Goal: Task Accomplishment & Management: Use online tool/utility

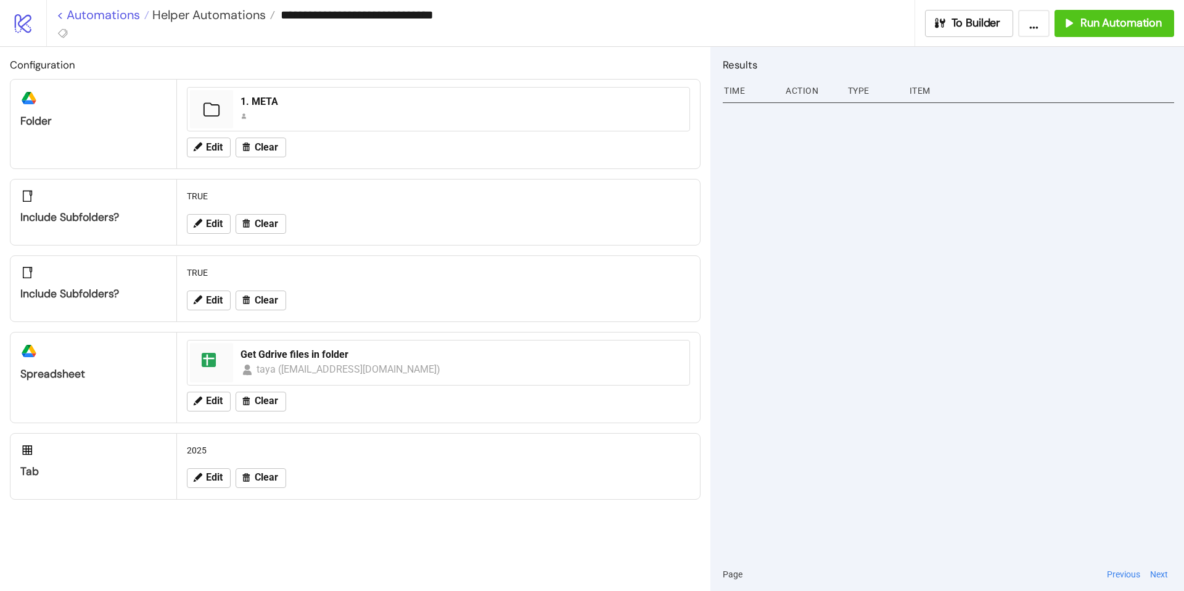
click at [96, 16] on link "< Automations" at bounding box center [103, 15] width 92 height 12
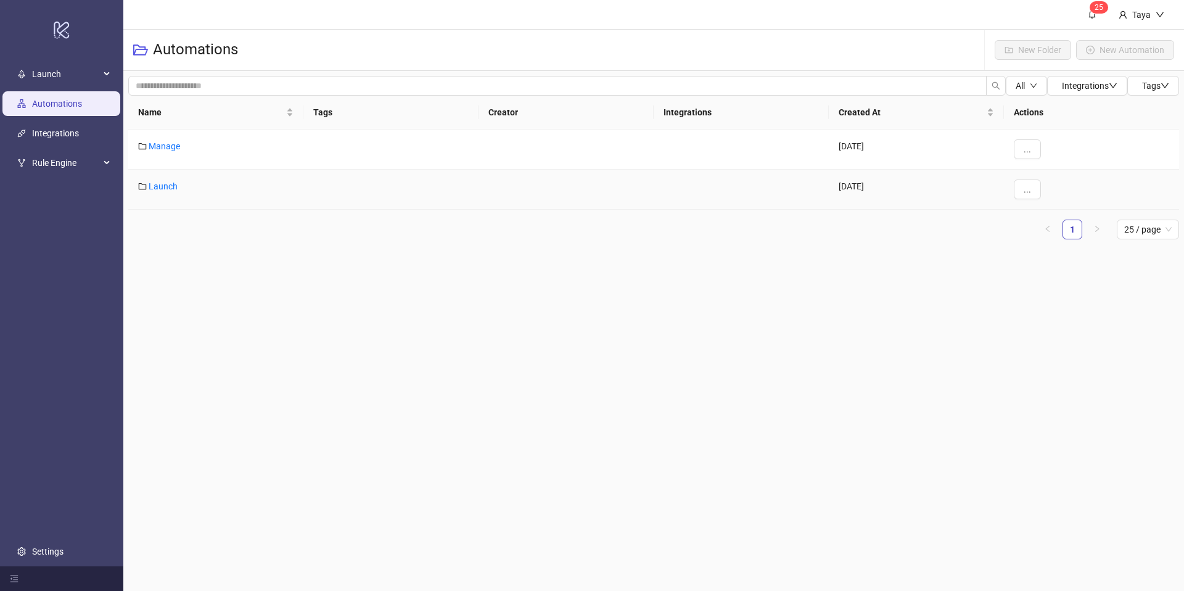
click at [163, 192] on div "Launch" at bounding box center [215, 190] width 175 height 40
click at [164, 187] on link "Launch" at bounding box center [163, 186] width 29 height 10
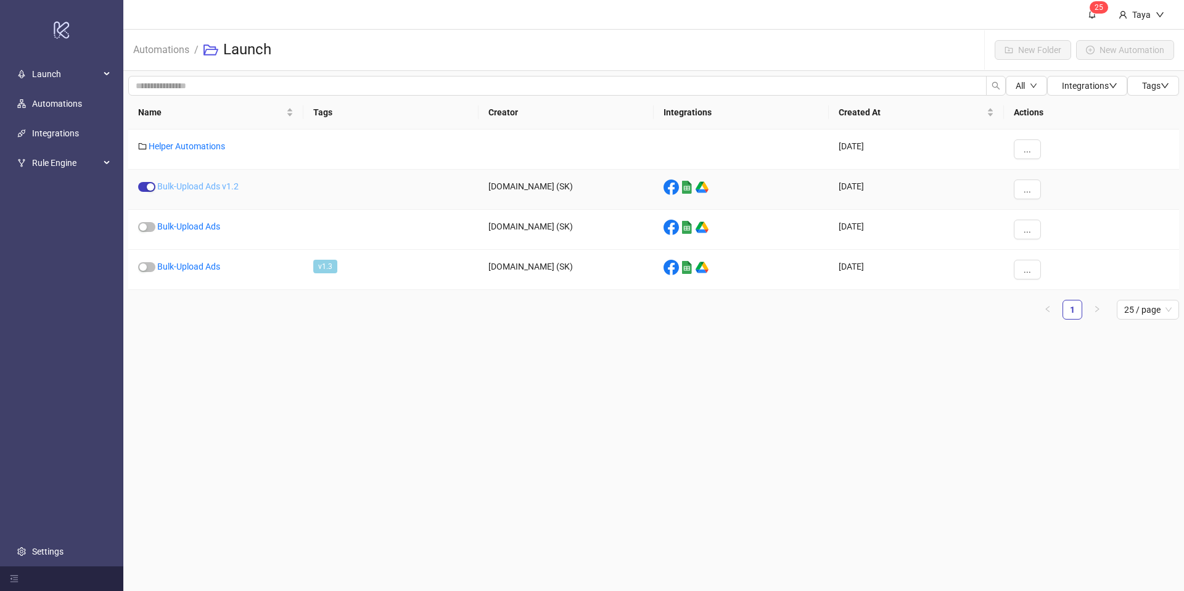
click at [231, 189] on link "Bulk-Upload Ads v1.2" at bounding box center [197, 186] width 81 height 10
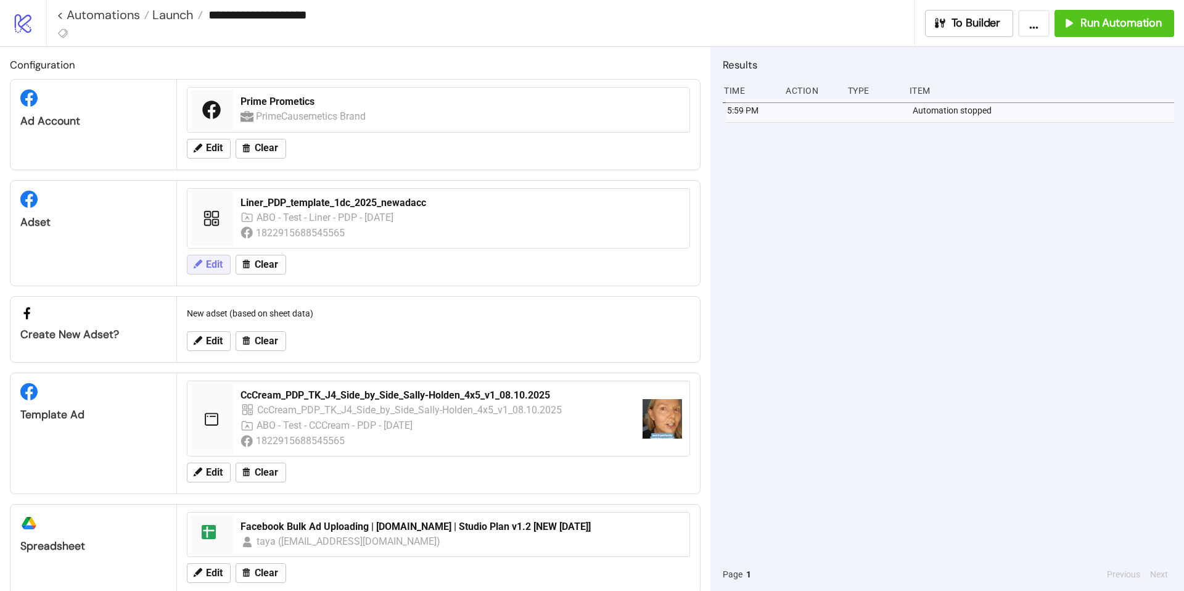
click at [216, 268] on span "Edit" at bounding box center [214, 264] width 17 height 11
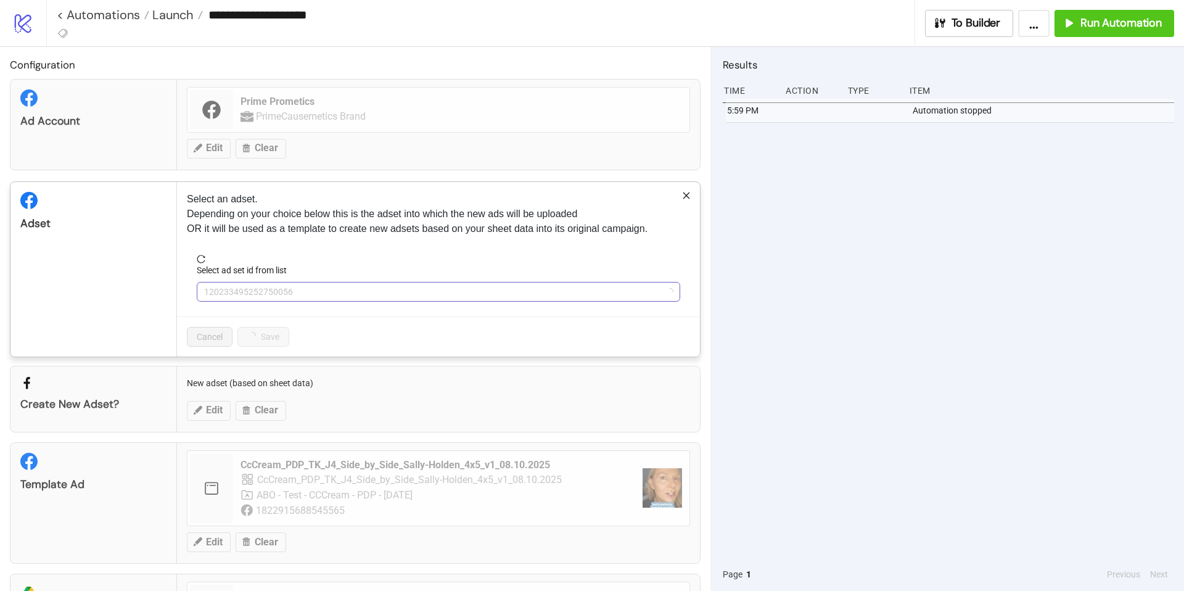
click at [440, 290] on span "120233495252750056" at bounding box center [438, 291] width 469 height 18
click at [440, 290] on span "Liner_PDP_template_1dc_2025_newadacc" at bounding box center [438, 291] width 469 height 18
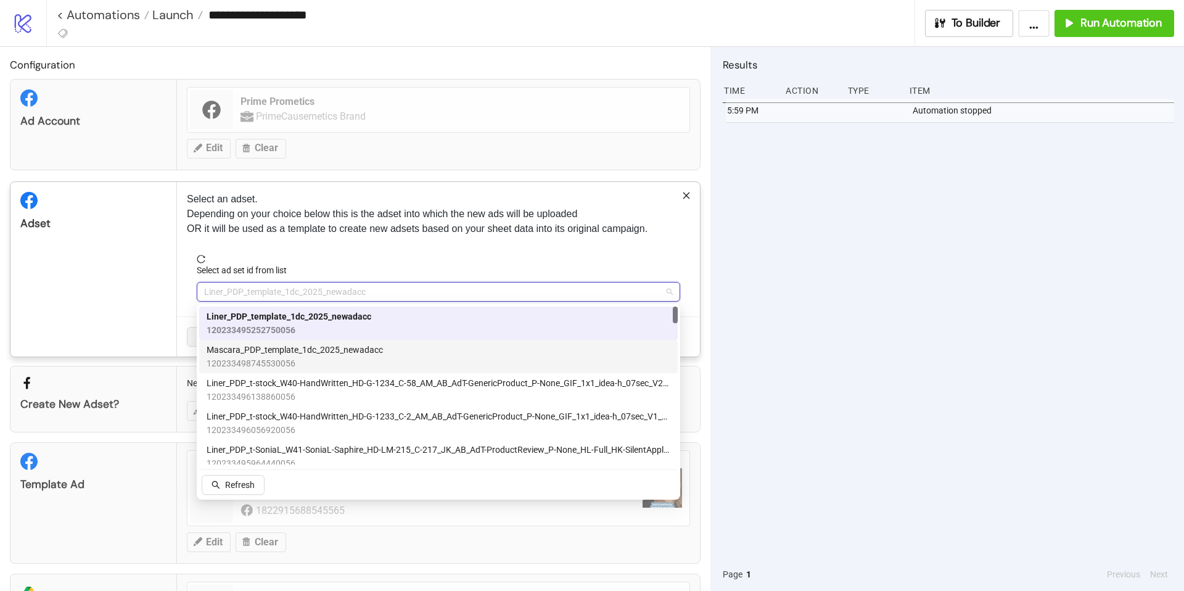
click at [448, 358] on div "Mascara_PDP_template_1dc_2025_newadacc 120233498745530056" at bounding box center [439, 356] width 464 height 27
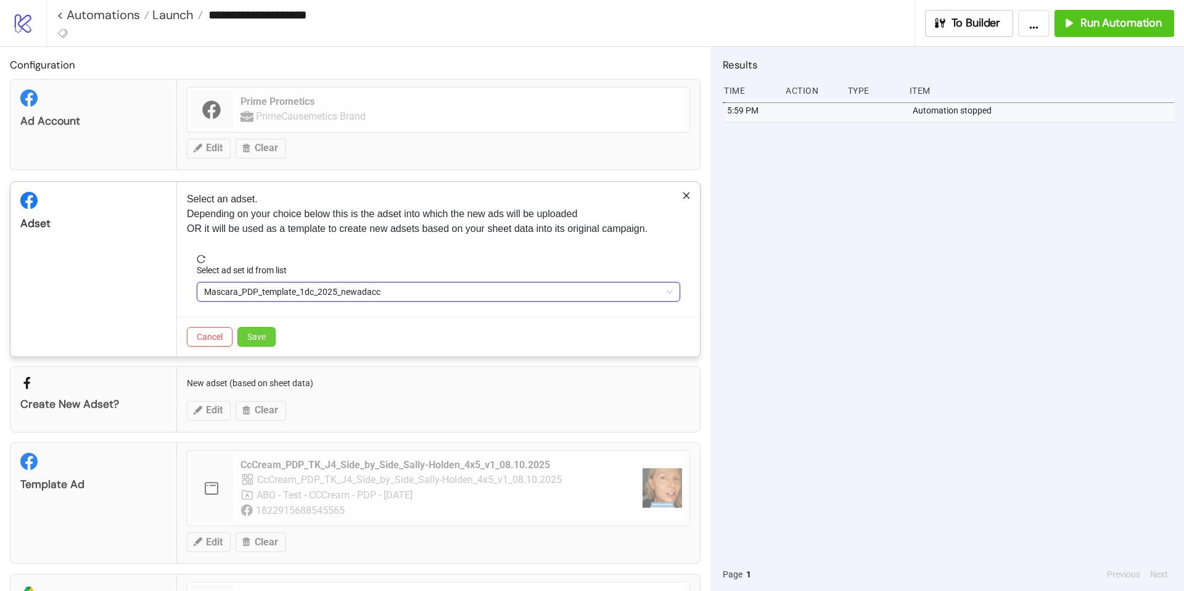
click at [258, 337] on span "Save" at bounding box center [256, 337] width 18 height 10
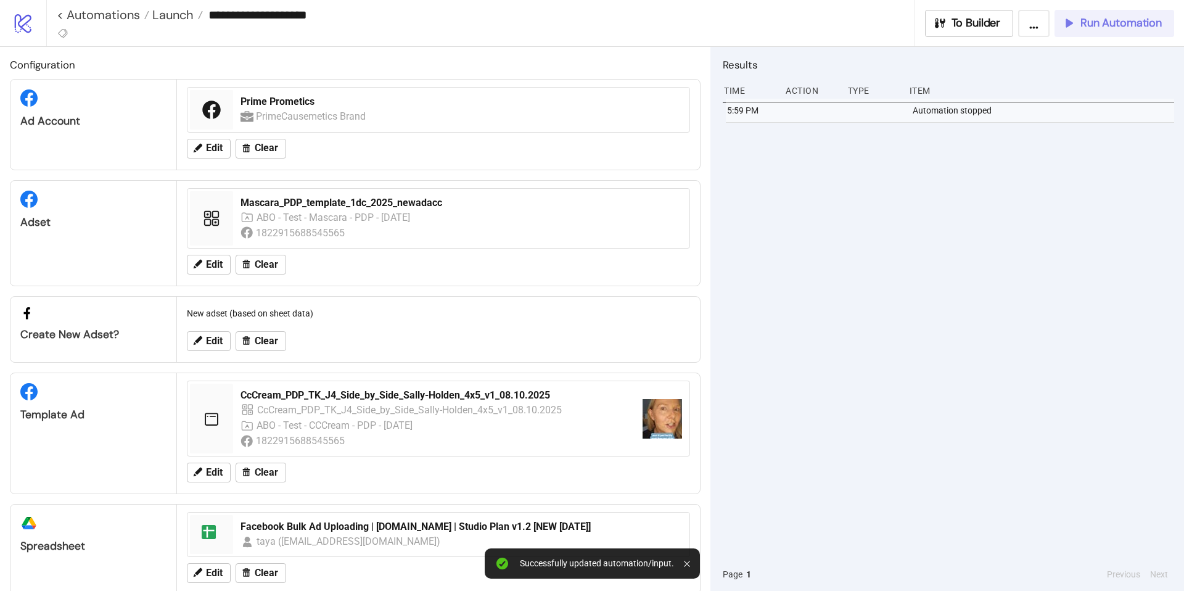
click at [1090, 25] on span "Run Automation" at bounding box center [1120, 23] width 81 height 14
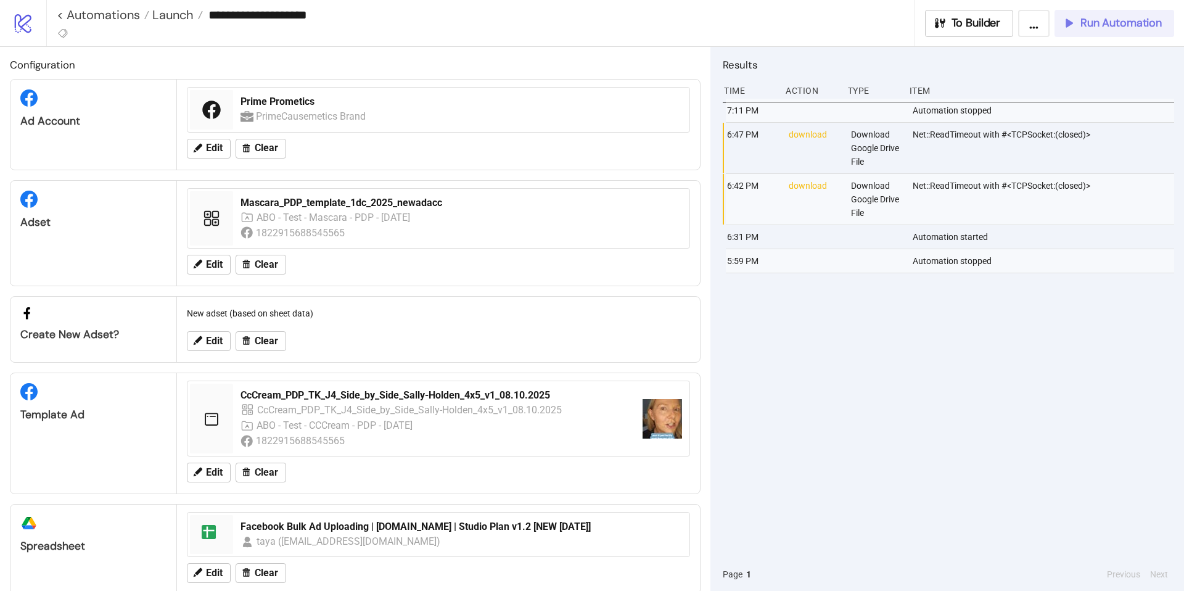
click at [1112, 25] on span "Run Automation" at bounding box center [1120, 23] width 81 height 14
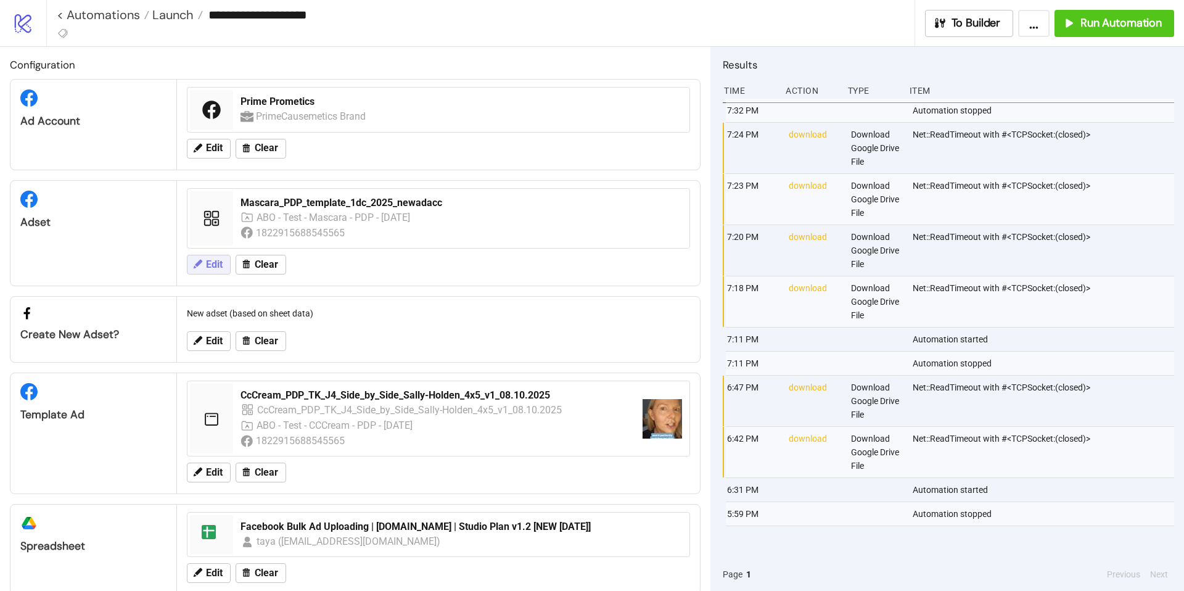
click at [224, 264] on button "Edit" at bounding box center [209, 265] width 44 height 20
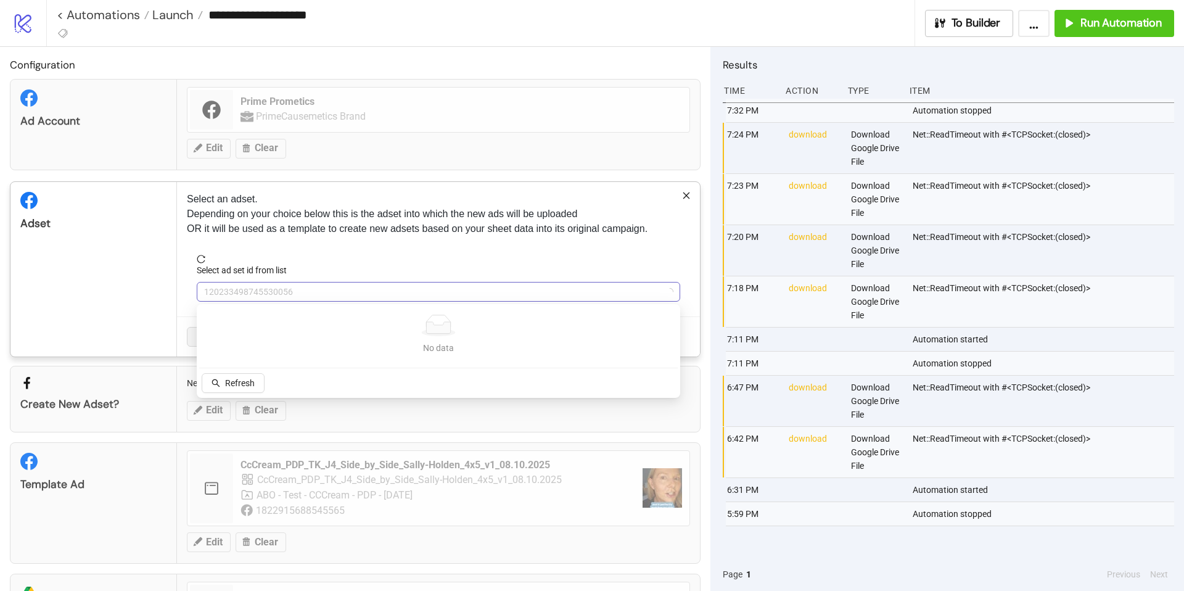
click at [352, 293] on span "120233498745530056" at bounding box center [438, 291] width 469 height 18
type input "*"
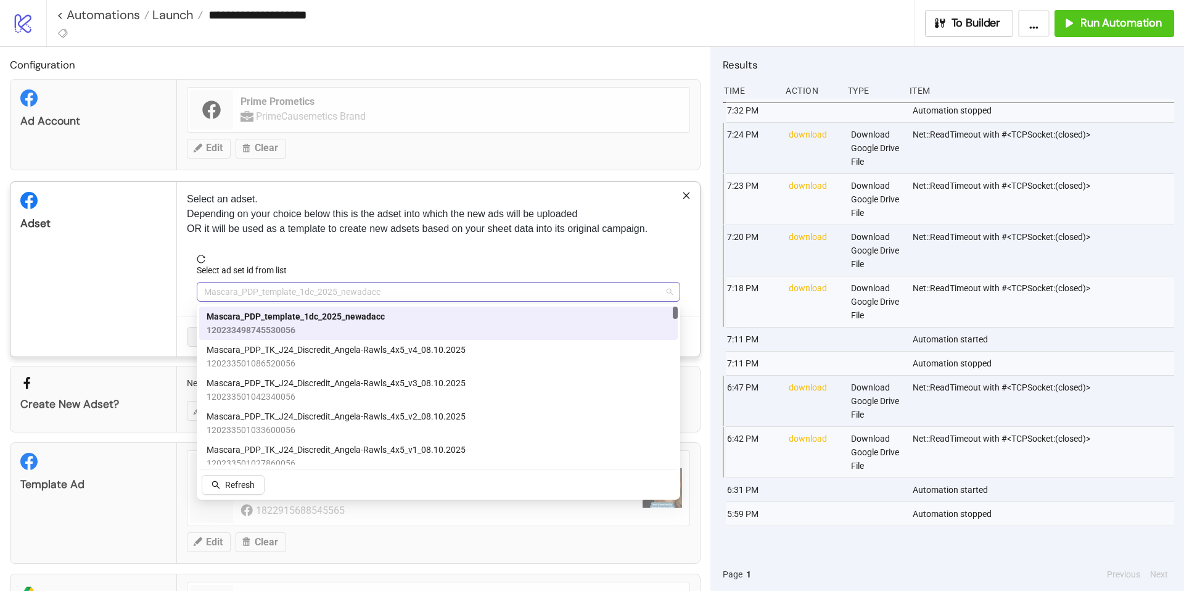
click at [332, 293] on span "Mascara_PDP_template_1dc_2025_newadacc" at bounding box center [438, 291] width 469 height 18
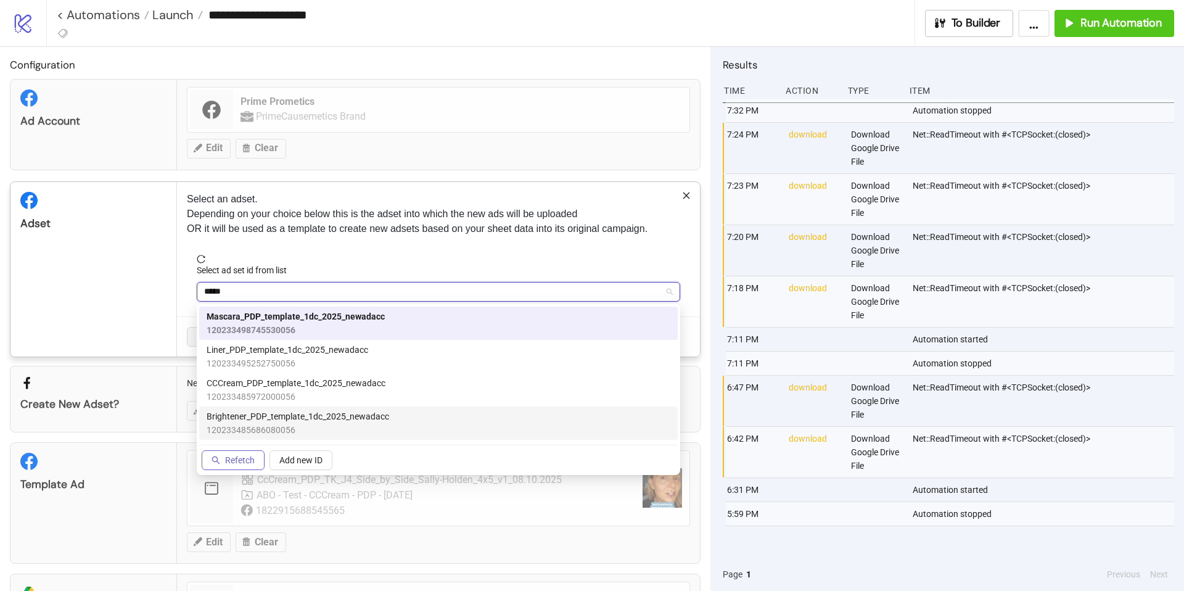
type input "*****"
click at [250, 465] on button "Refetch" at bounding box center [233, 460] width 63 height 20
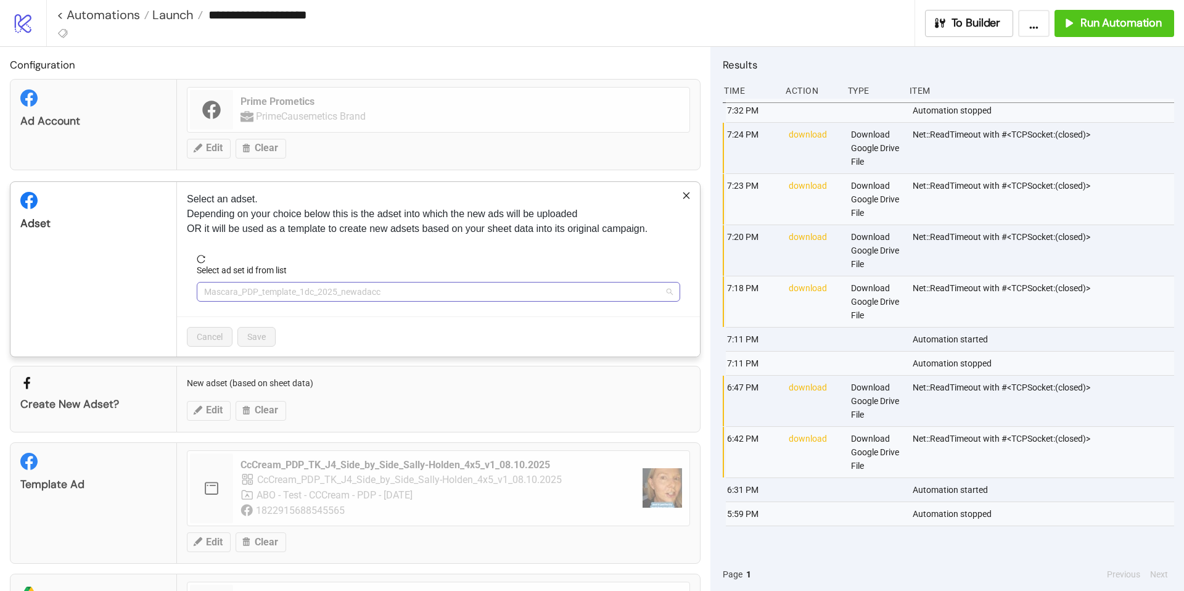
click at [290, 288] on span "Mascara_PDP_template_1dc_2025_newadacc" at bounding box center [438, 291] width 469 height 18
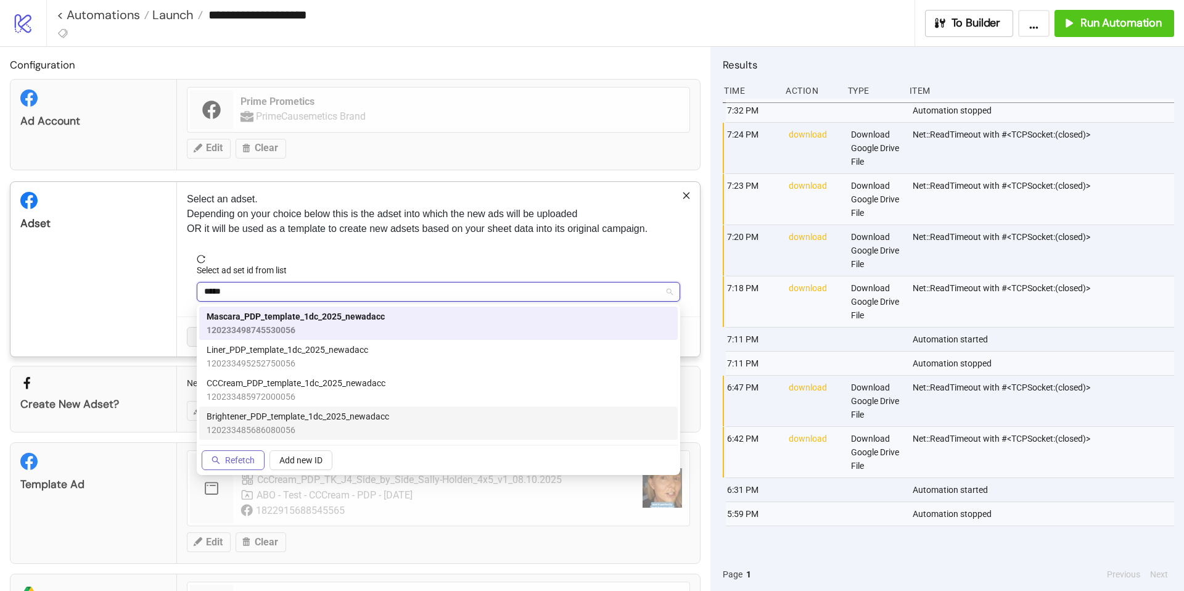
type input "*****"
click at [253, 464] on span "Refetch" at bounding box center [240, 460] width 30 height 10
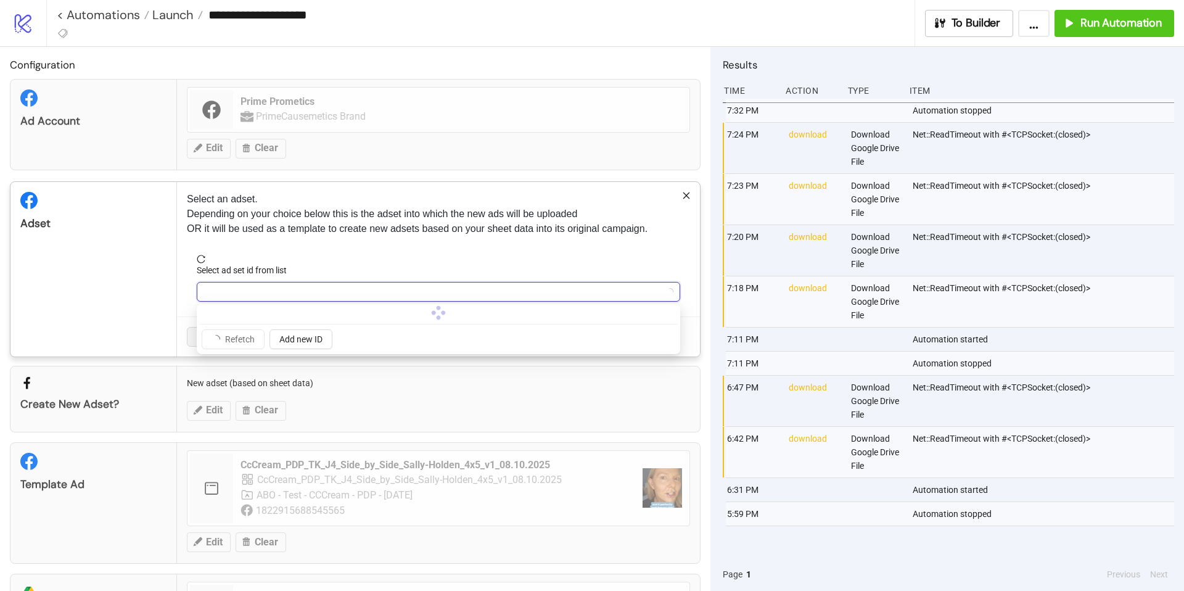
click at [276, 120] on div "**********" at bounding box center [592, 295] width 1184 height 591
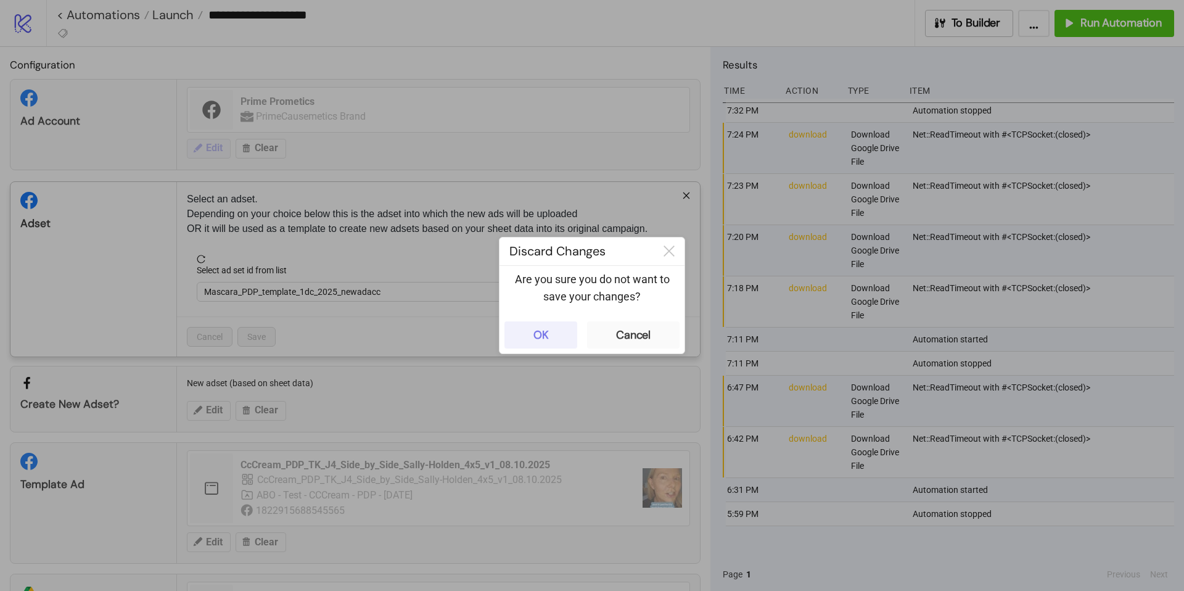
drag, startPoint x: 555, startPoint y: 337, endPoint x: 227, endPoint y: 152, distance: 376.5
click at [555, 337] on button "OK" at bounding box center [540, 334] width 73 height 27
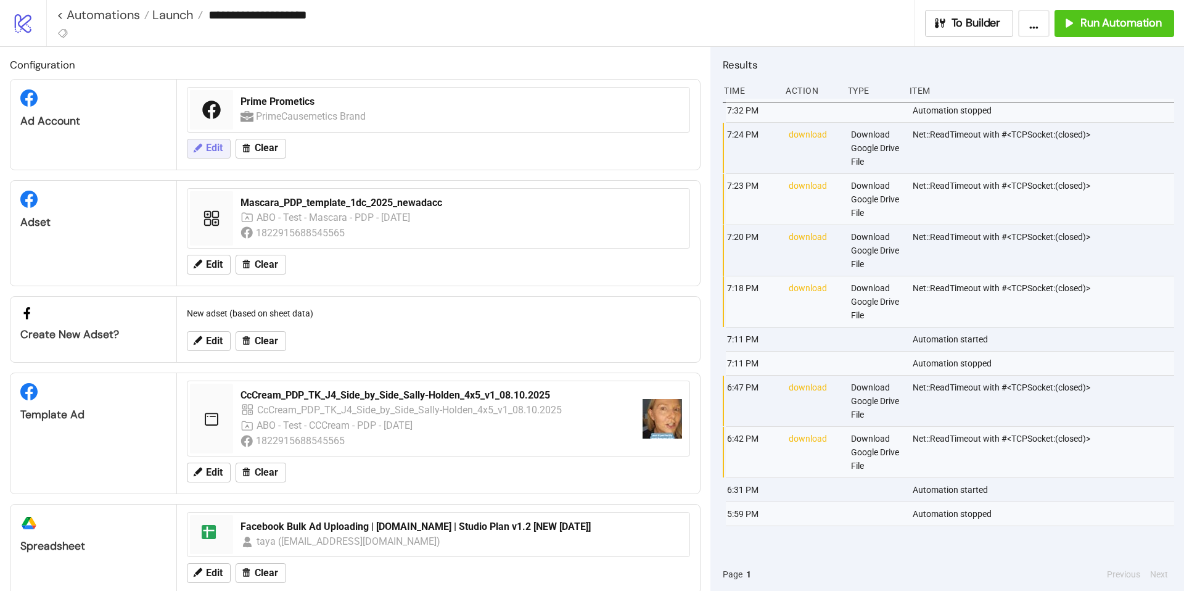
click at [210, 145] on span "Edit" at bounding box center [214, 147] width 17 height 11
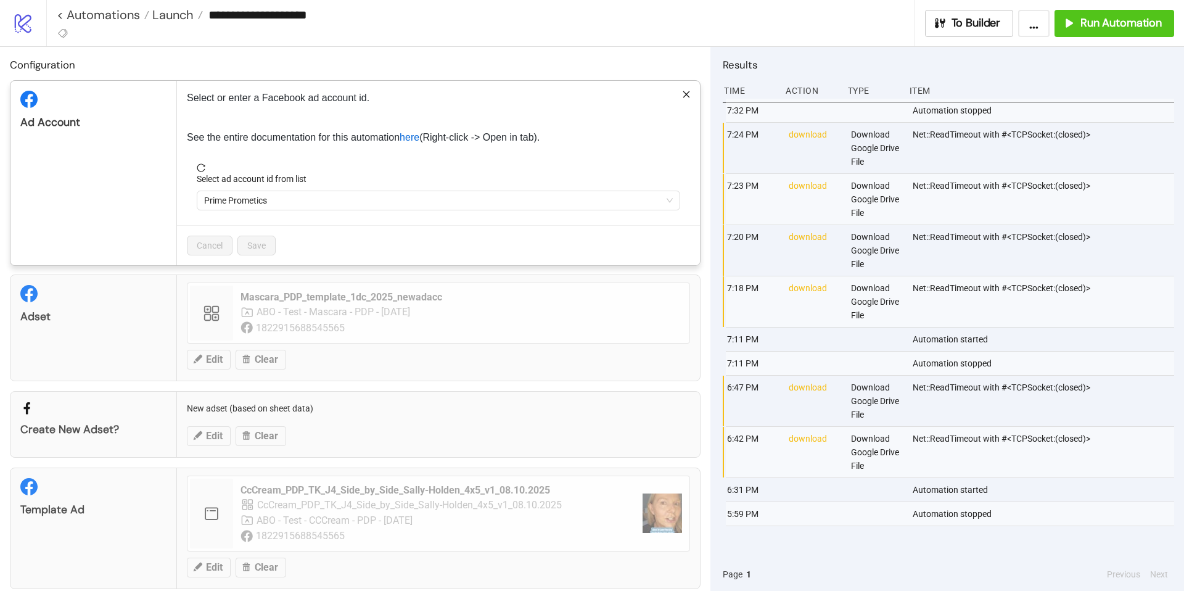
click at [413, 186] on div "Select ad account id from list" at bounding box center [438, 181] width 483 height 18
click at [407, 199] on span "Prime Prometics" at bounding box center [438, 200] width 469 height 18
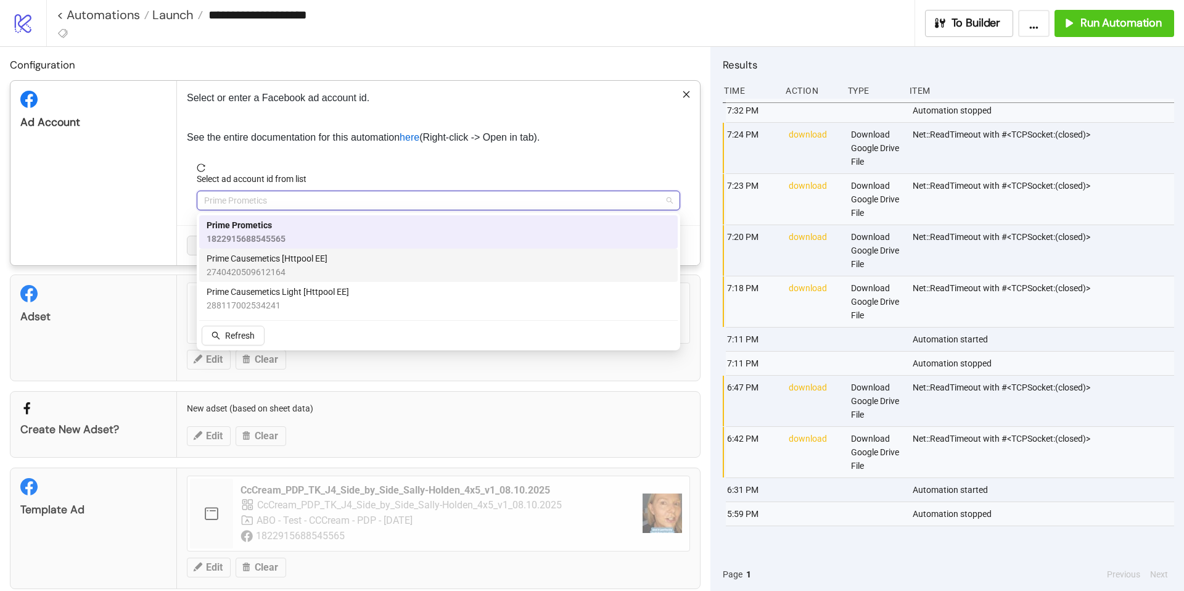
click at [322, 266] on span "2740420509612164" at bounding box center [267, 272] width 121 height 14
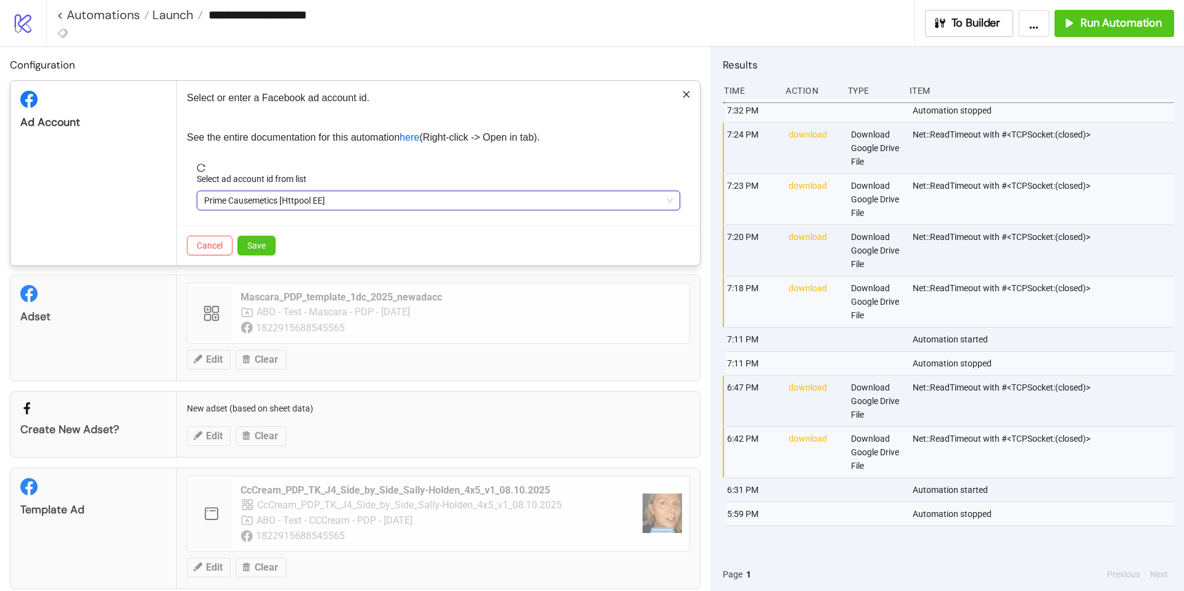
click at [277, 247] on div "Cancel Save" at bounding box center [438, 245] width 523 height 40
click at [261, 247] on span "Save" at bounding box center [256, 245] width 18 height 10
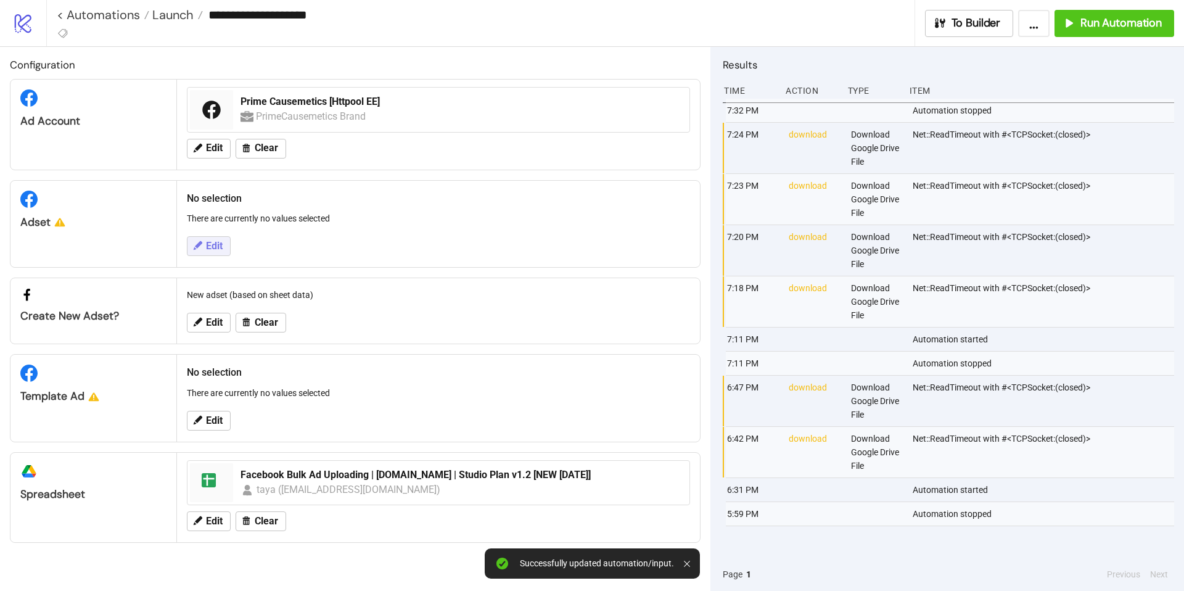
click at [224, 249] on button "Edit" at bounding box center [209, 246] width 44 height 20
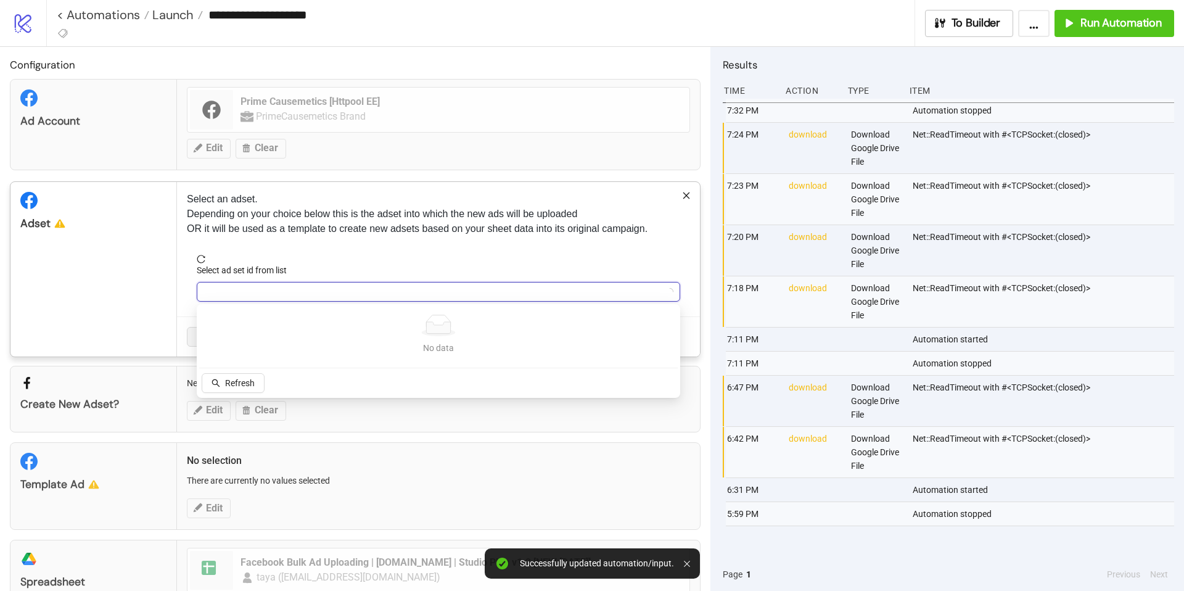
click at [298, 289] on input "Select ad set id from list" at bounding box center [432, 291] width 457 height 18
type input "*****"
click at [243, 382] on span "Refetch" at bounding box center [240, 383] width 30 height 10
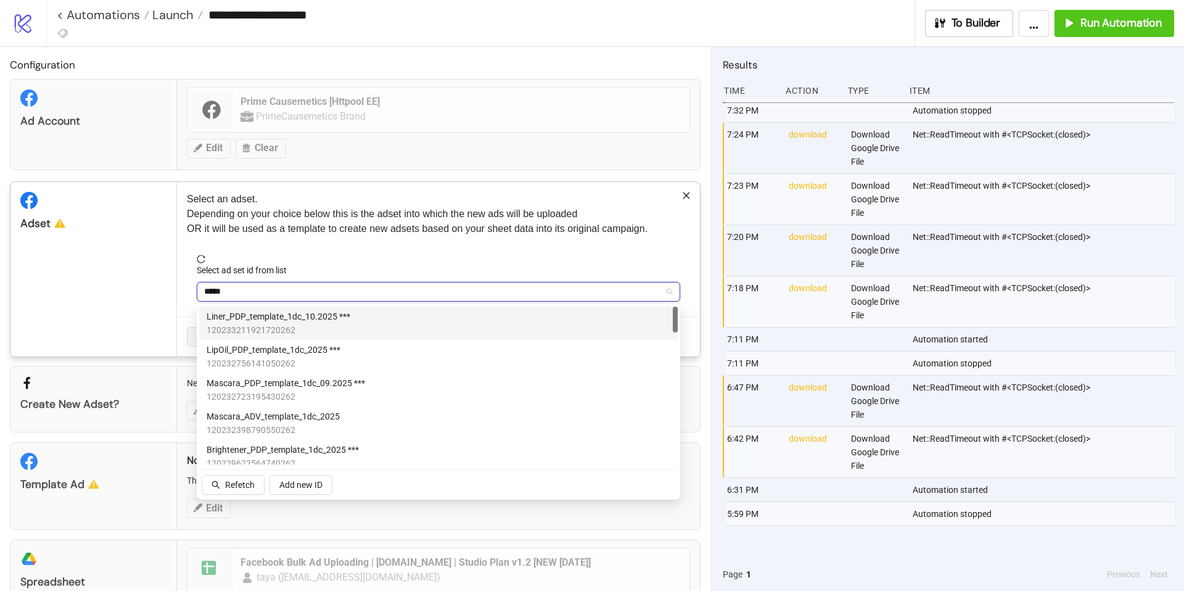
click at [255, 296] on input "*****" at bounding box center [432, 291] width 457 height 18
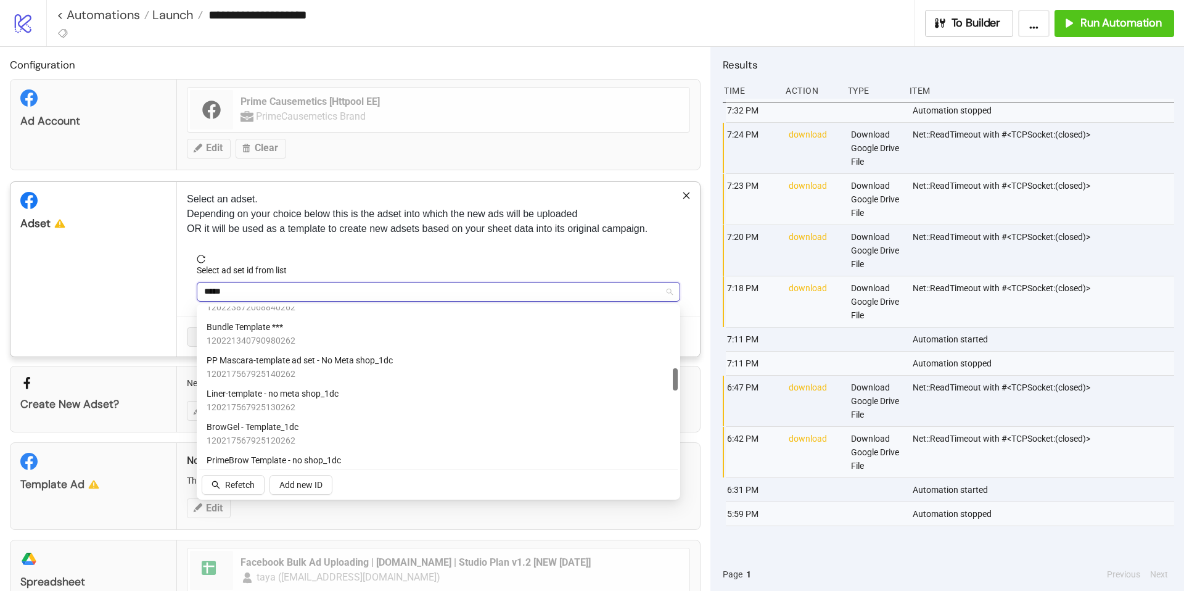
scroll to position [426, 0]
click at [321, 363] on span "PP Mascara-template ad set - No Meta shop_1dc" at bounding box center [300, 357] width 186 height 14
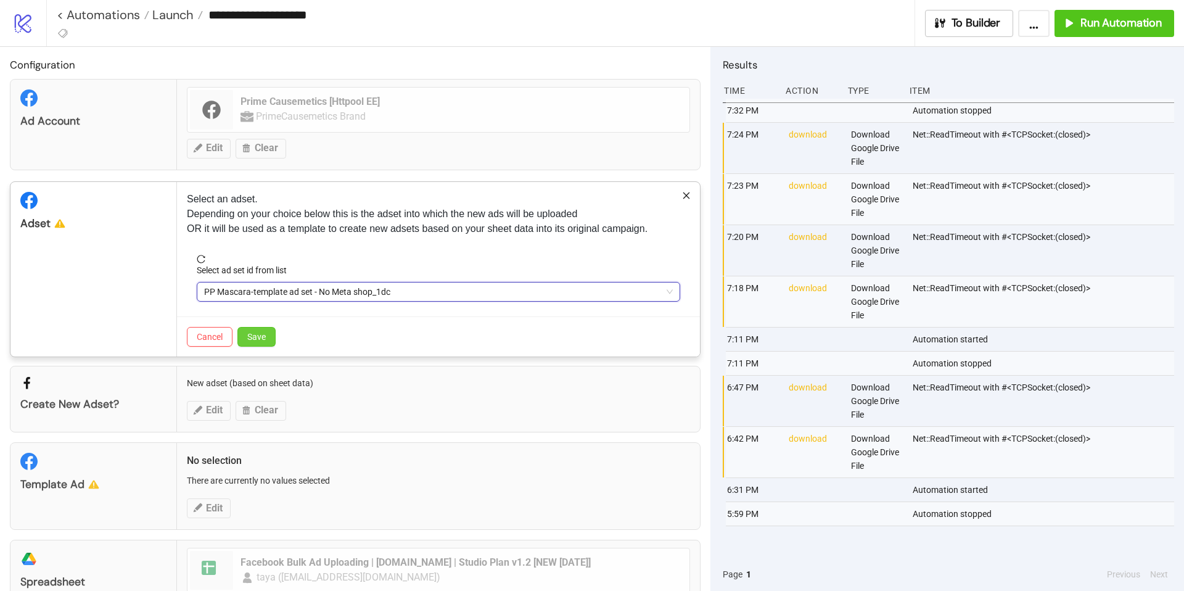
click at [255, 337] on span "Save" at bounding box center [256, 337] width 18 height 10
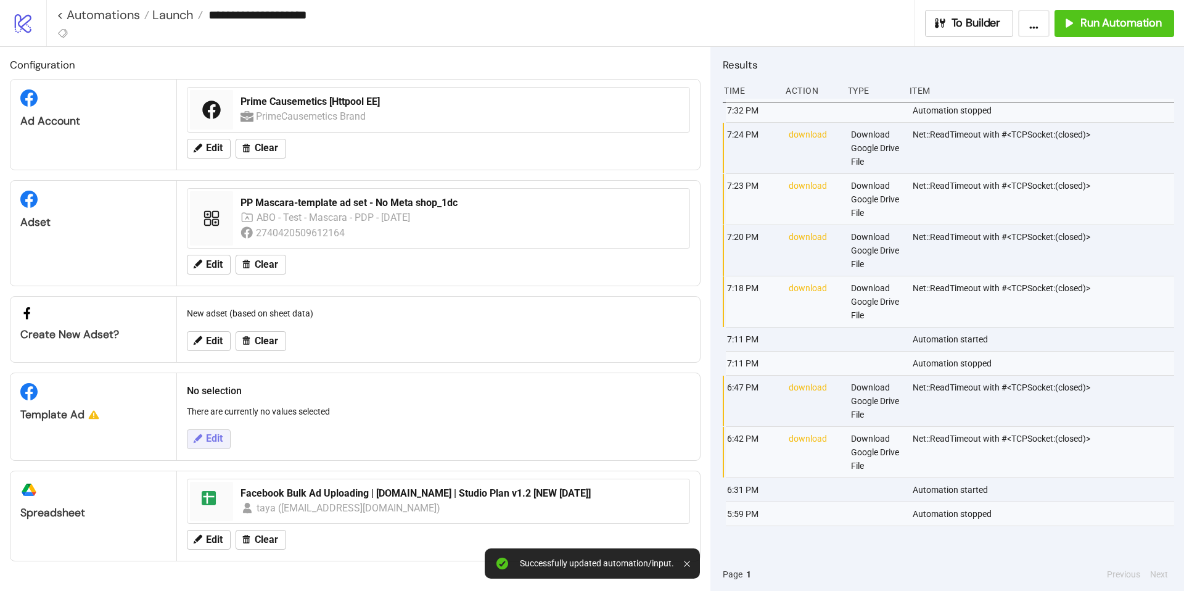
click at [221, 438] on span "Edit" at bounding box center [214, 438] width 17 height 11
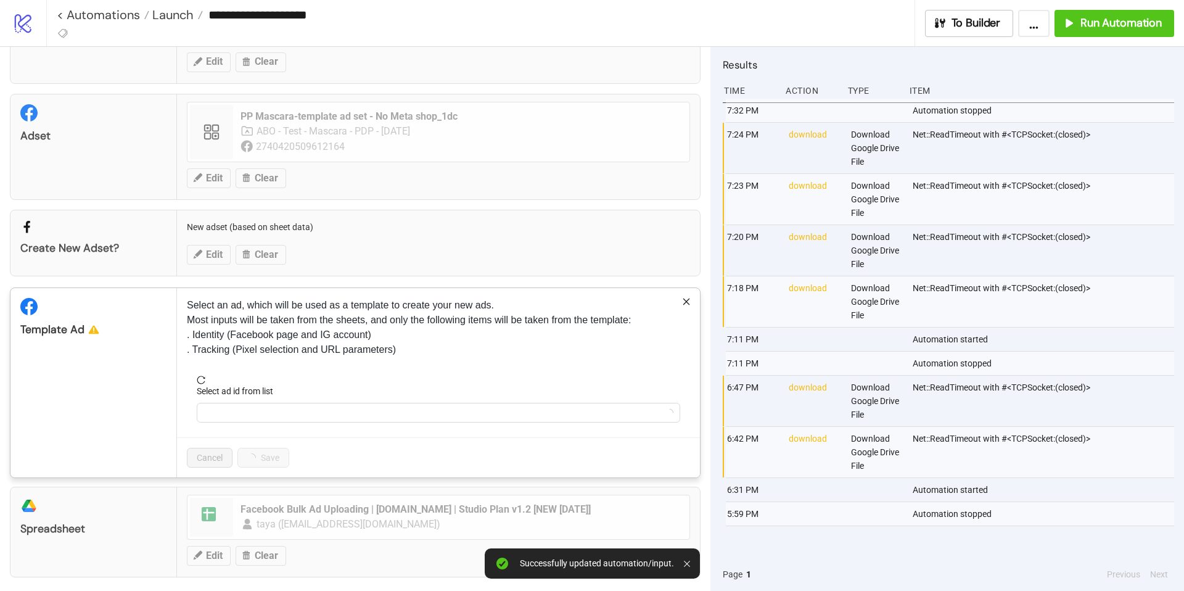
scroll to position [92, 0]
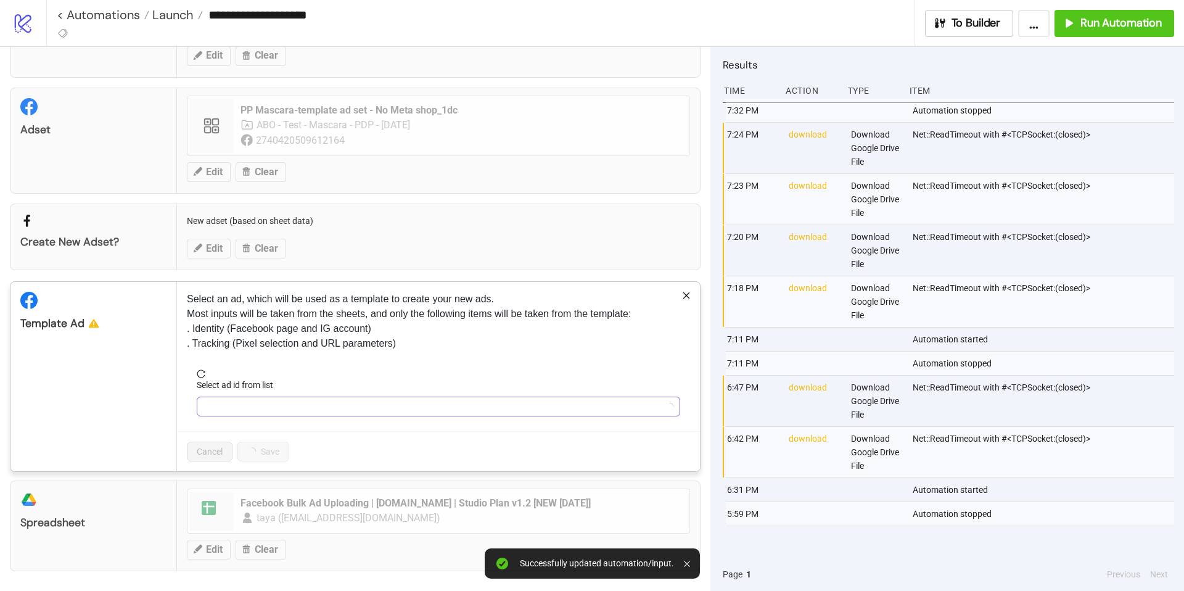
click at [328, 409] on input "Select ad id from list" at bounding box center [432, 406] width 457 height 18
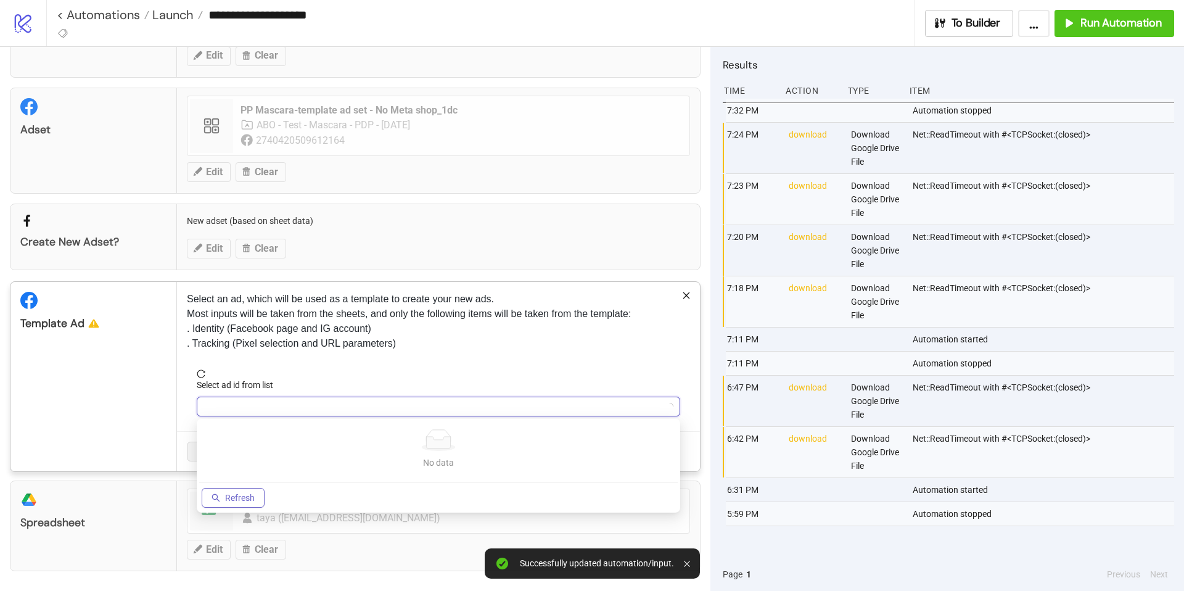
click at [238, 501] on span "Refresh" at bounding box center [240, 498] width 30 height 10
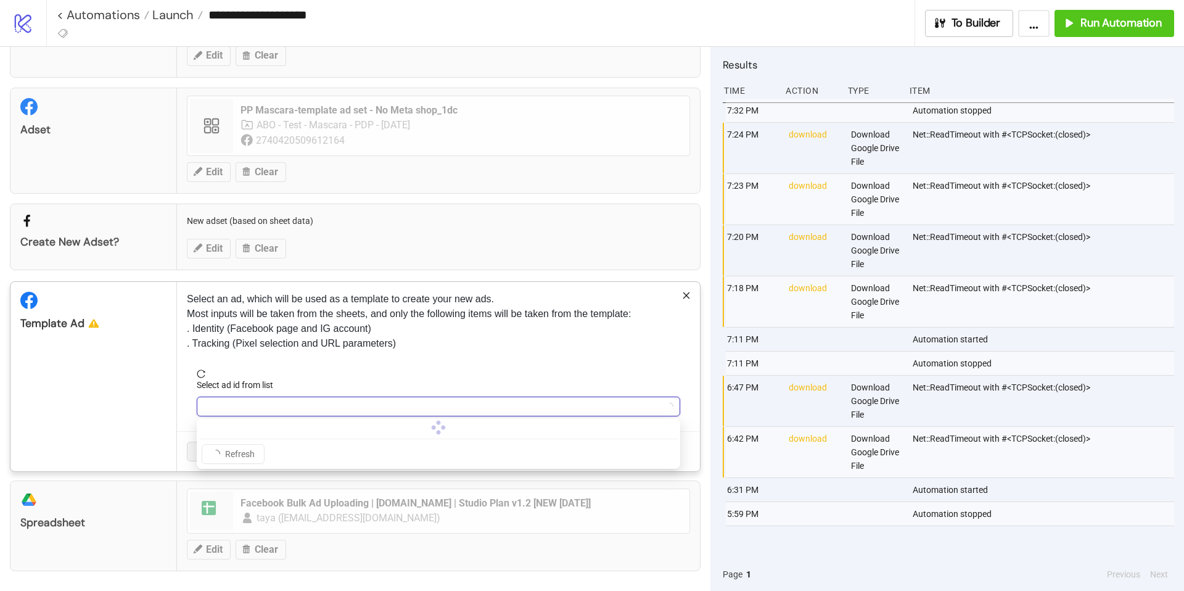
click at [293, 410] on input "Select ad id from list" at bounding box center [432, 406] width 457 height 18
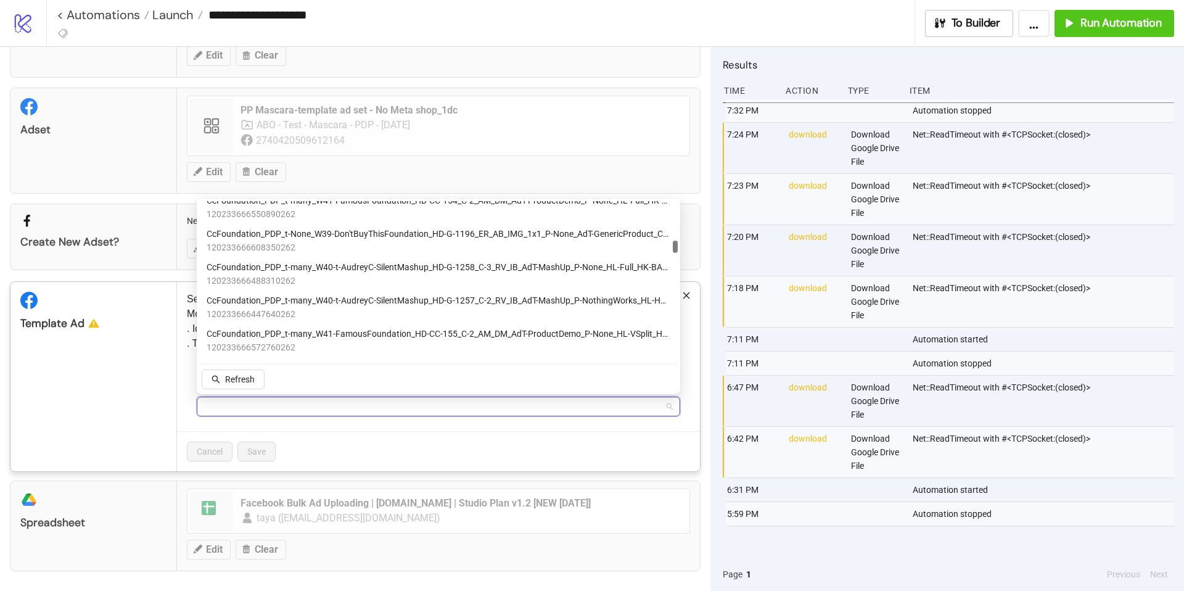
scroll to position [1190, 0]
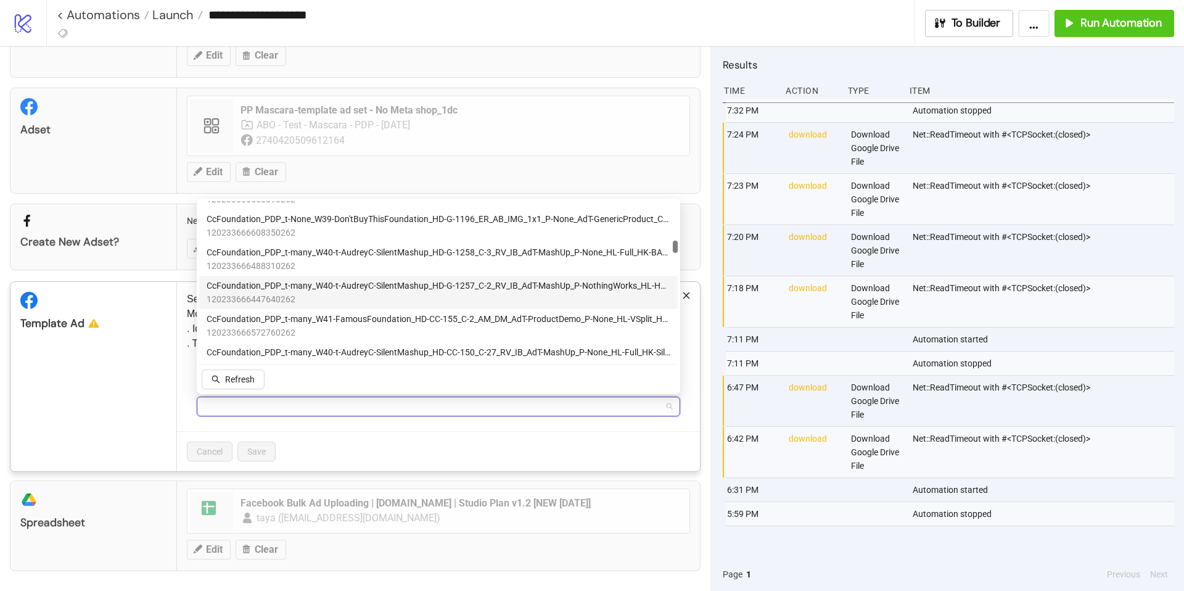
click at [304, 290] on span "CcFoundation_PDP_t-many_W40-t-AudreyC-SilentMashup_HD-G-1257_C-2_RV_IB_AdT-Mash…" at bounding box center [439, 286] width 464 height 14
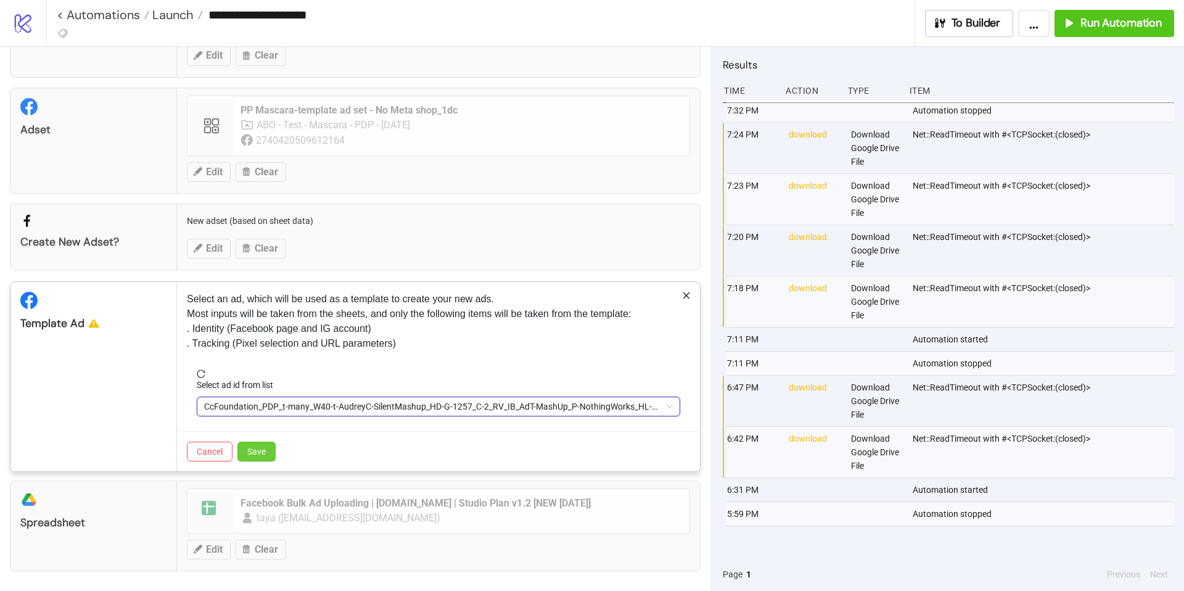
click at [255, 452] on span "Save" at bounding box center [256, 451] width 18 height 10
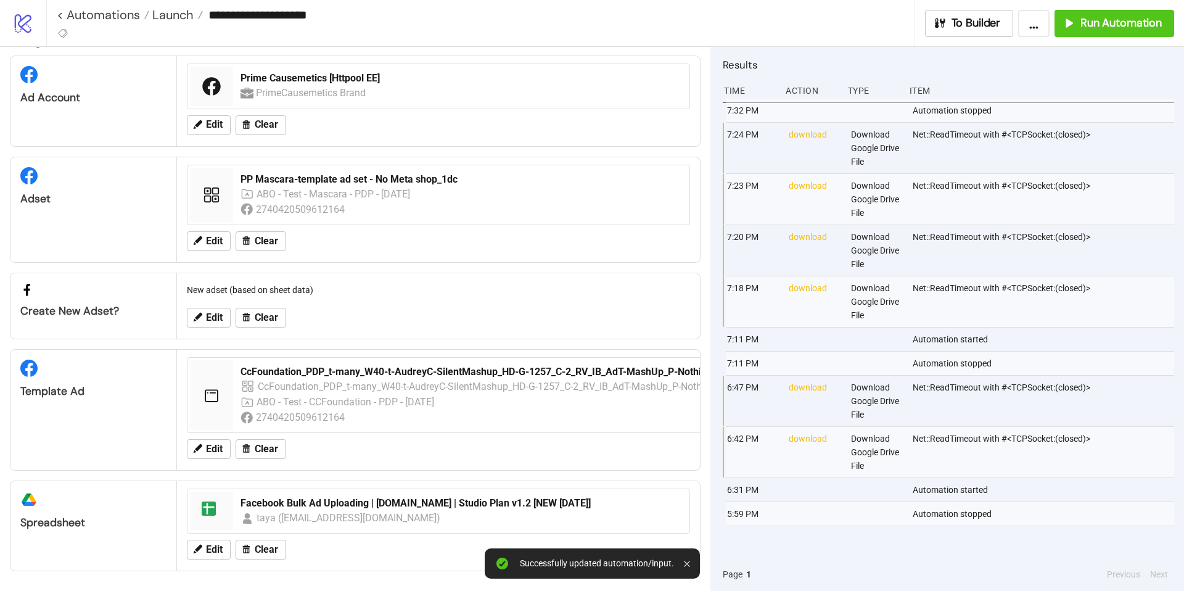
scroll to position [23, 0]
click at [1108, 24] on span "Run Automation" at bounding box center [1120, 23] width 81 height 14
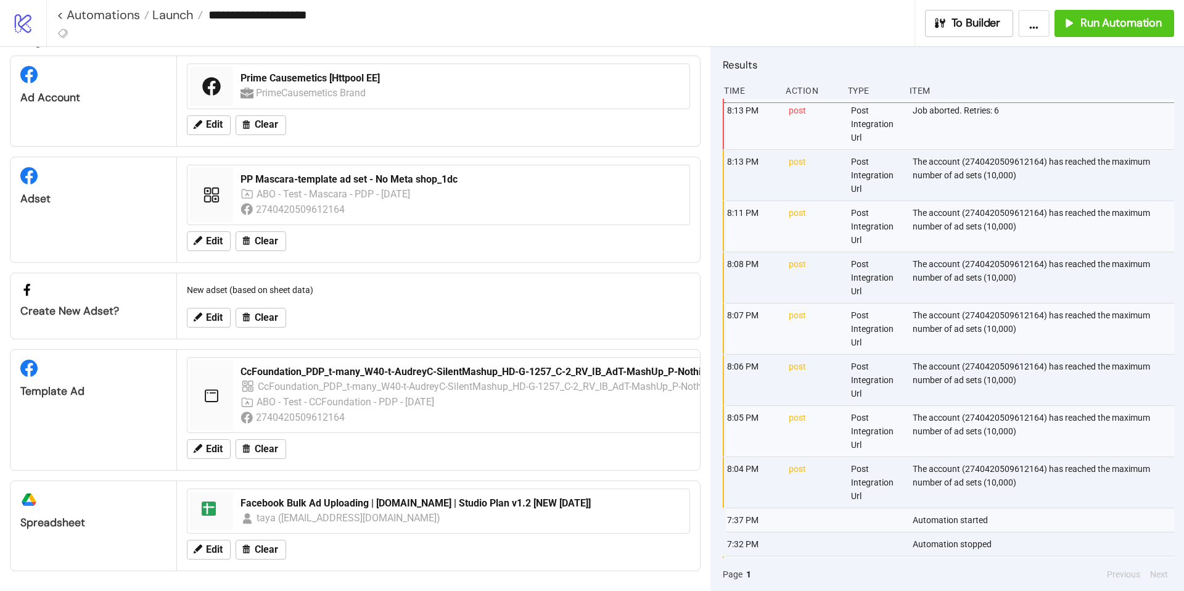
scroll to position [0, 0]
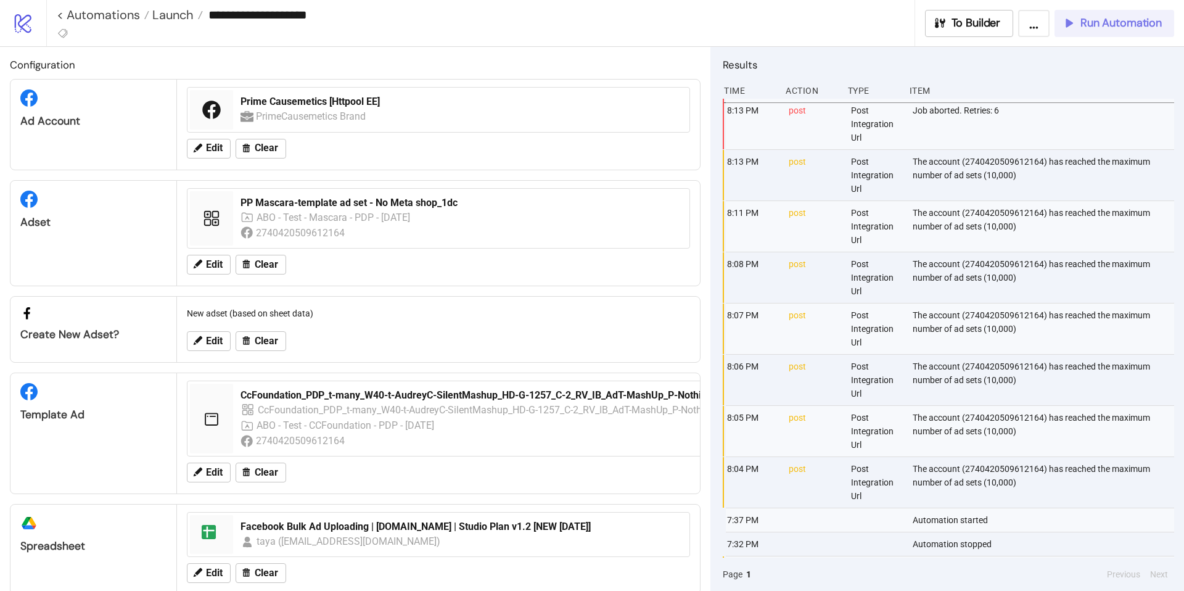
click at [1088, 17] on span "Run Automation" at bounding box center [1120, 23] width 81 height 14
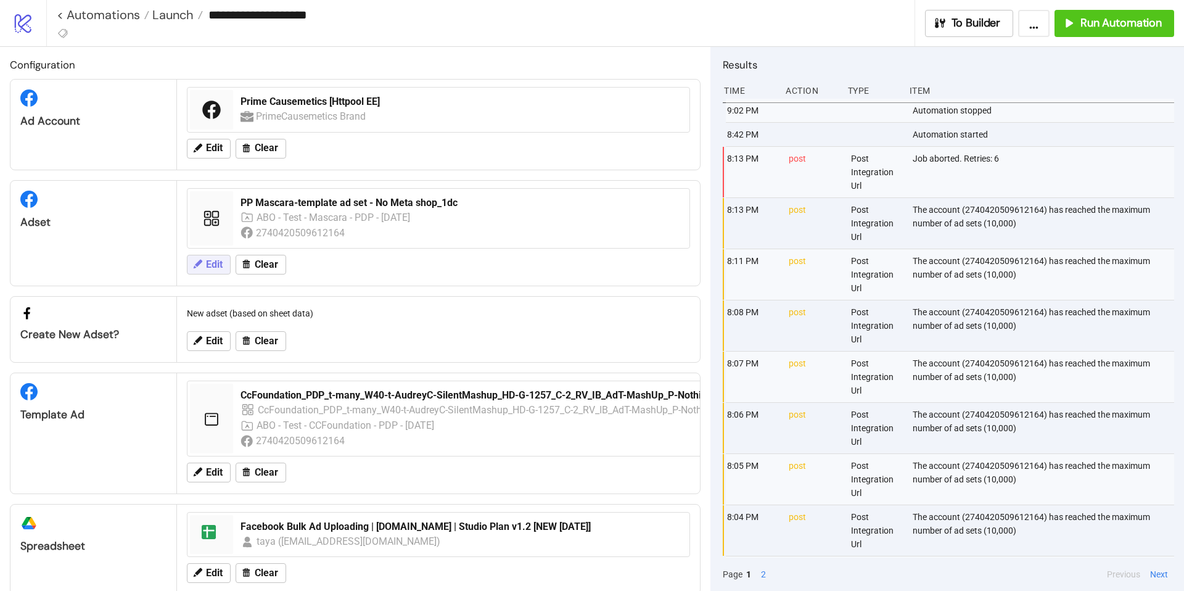
click at [218, 259] on span "Edit" at bounding box center [214, 264] width 17 height 11
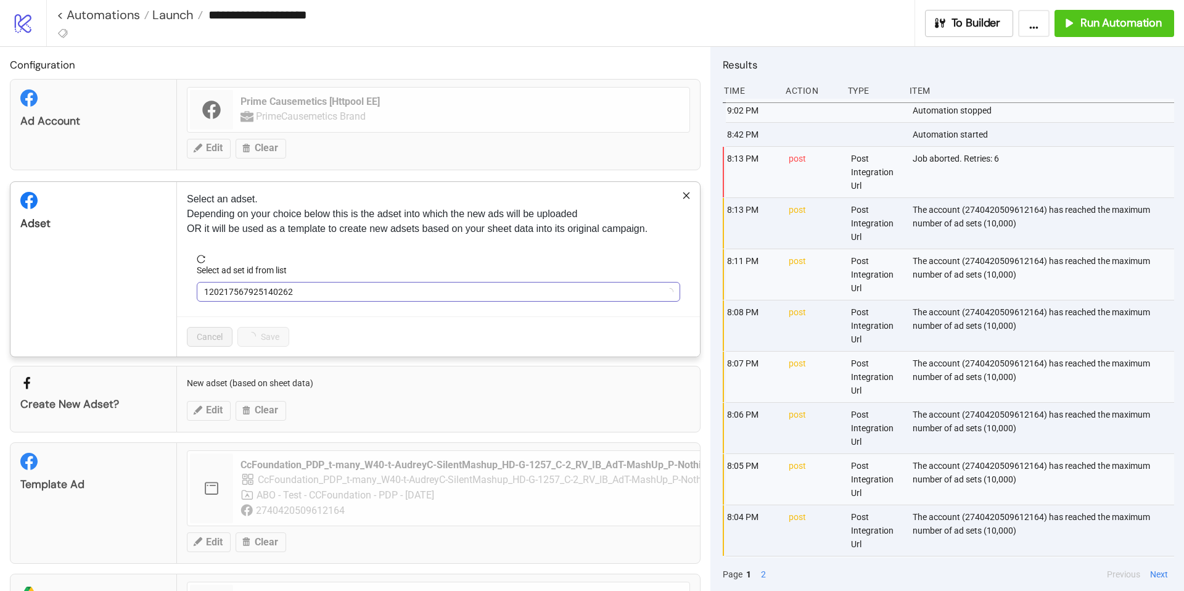
click at [468, 289] on span "120217567925140262" at bounding box center [438, 291] width 469 height 18
click at [468, 289] on span "PP Mascara-template ad set - No Meta shop_1dc" at bounding box center [438, 291] width 469 height 18
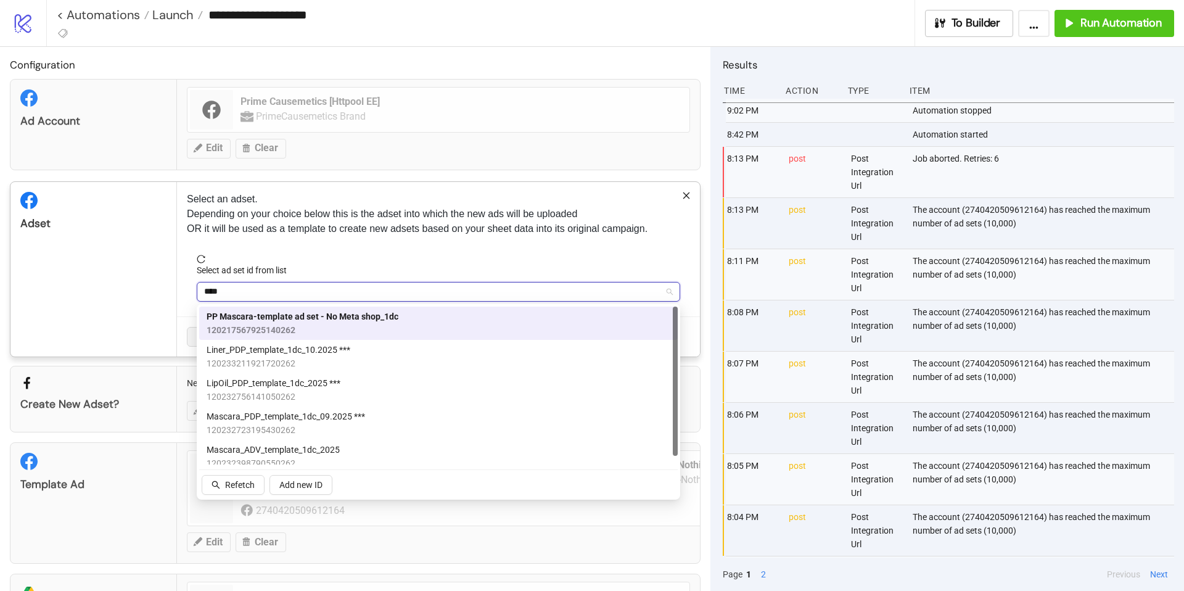
type input "*****"
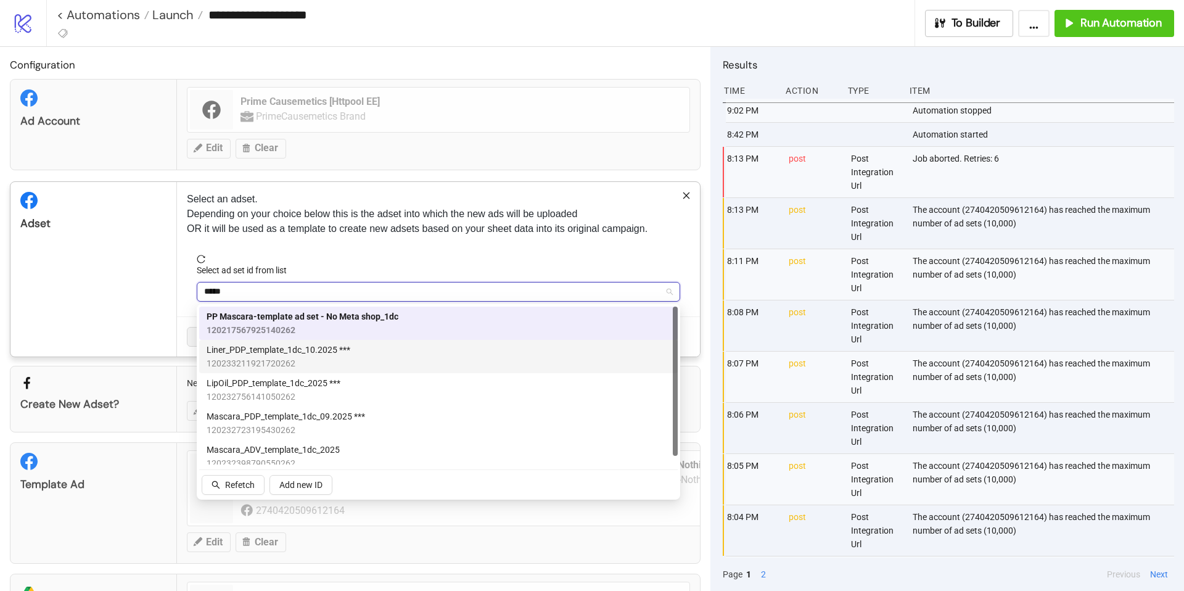
click at [477, 364] on div "Liner_PDP_template_1dc_10.2025 *** 120233211921720262" at bounding box center [439, 356] width 464 height 27
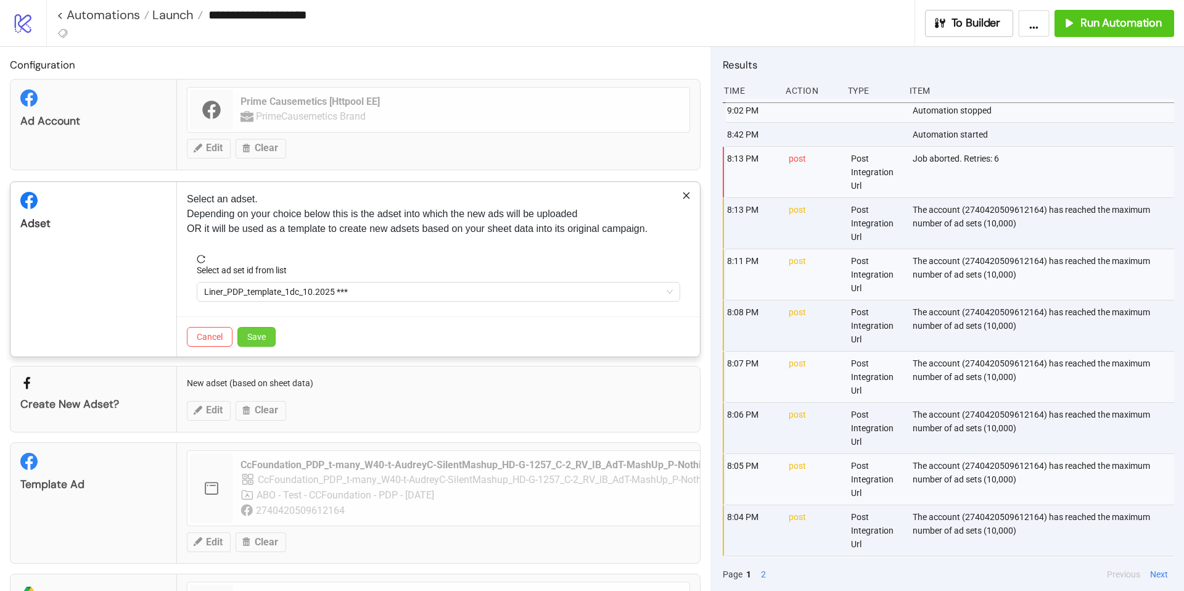
click at [252, 333] on span "Save" at bounding box center [256, 337] width 18 height 10
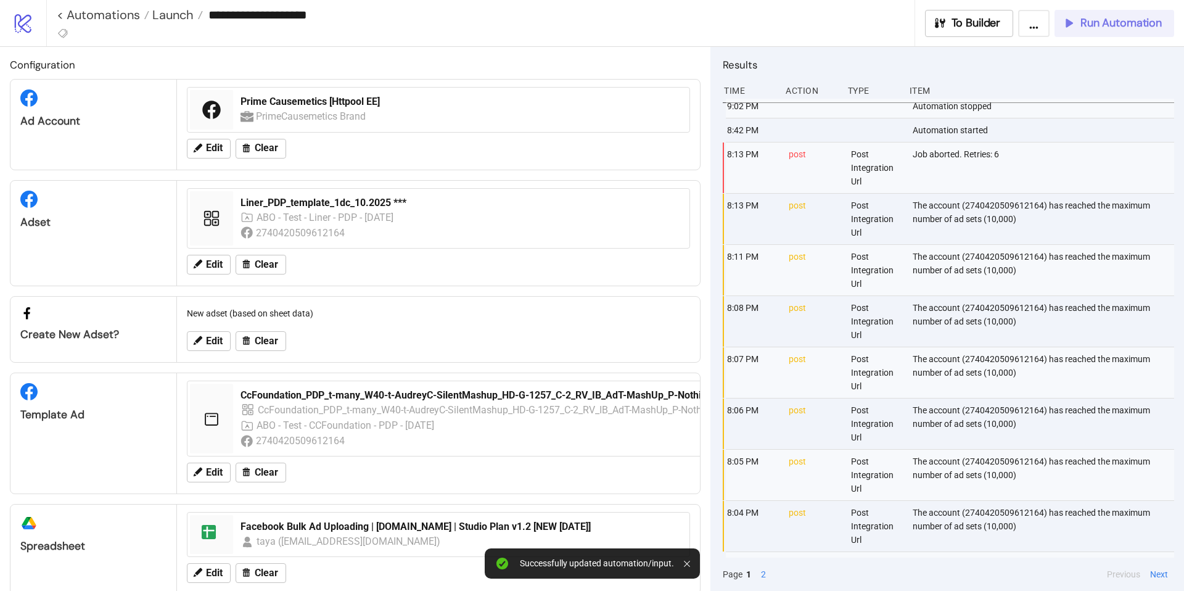
click at [1103, 24] on span "Run Automation" at bounding box center [1120, 23] width 81 height 14
